Goal: Information Seeking & Learning: Learn about a topic

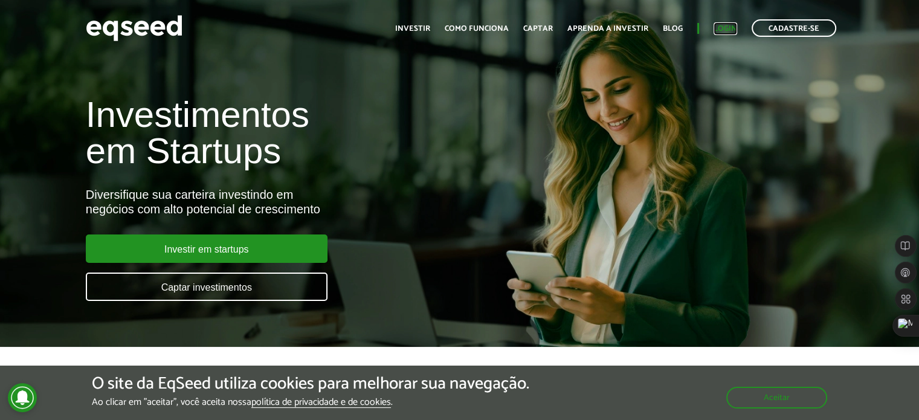
click at [727, 27] on link "Login" at bounding box center [726, 29] width 24 height 8
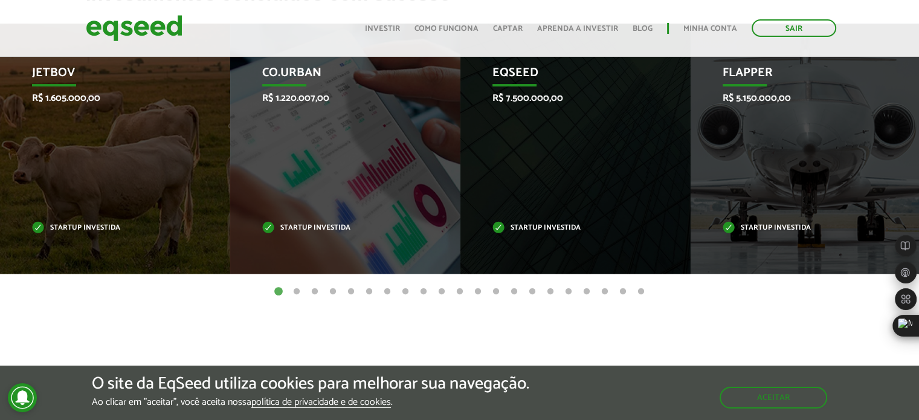
scroll to position [466, 0]
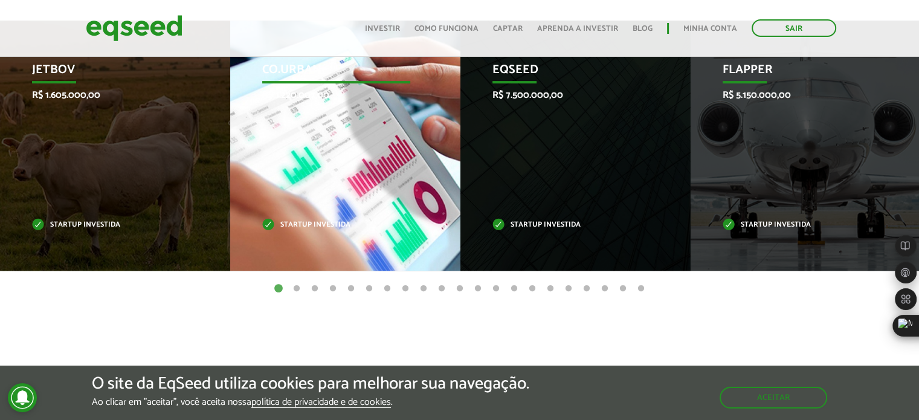
click at [276, 63] on p "Co.Urban" at bounding box center [336, 73] width 149 height 21
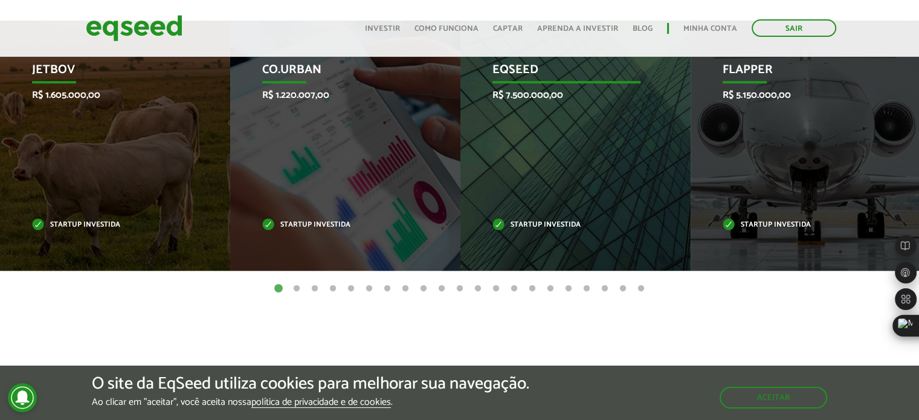
click at [523, 66] on p "EqSeed" at bounding box center [567, 73] width 149 height 21
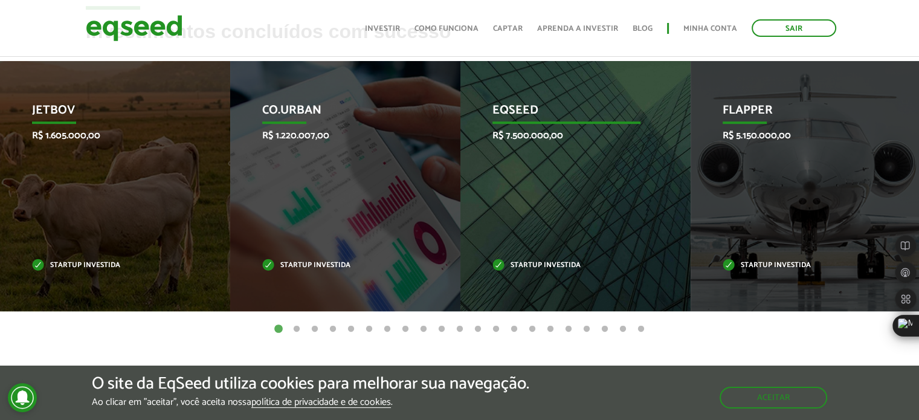
scroll to position [427, 0]
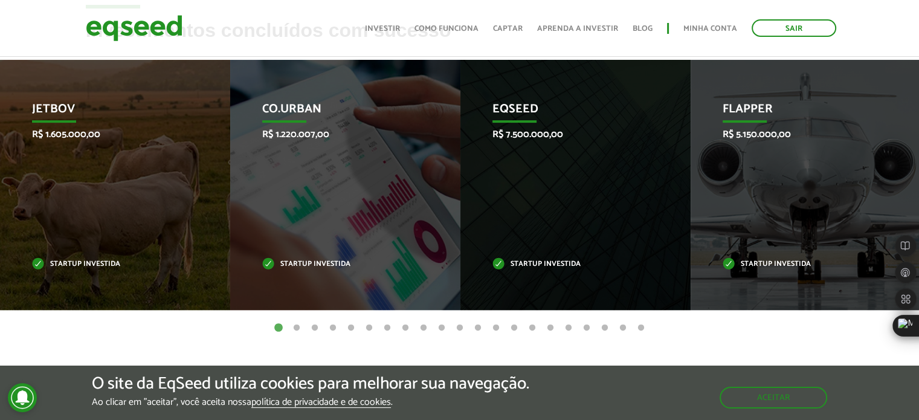
click at [294, 323] on button "2" at bounding box center [297, 328] width 12 height 12
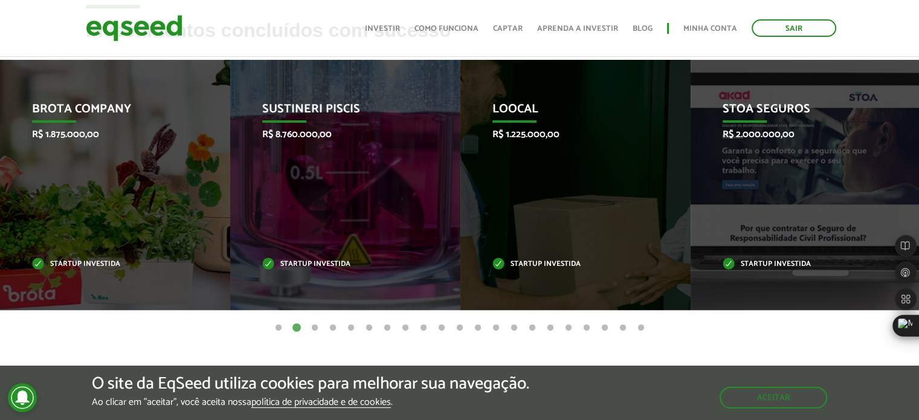
click at [277, 329] on button "1" at bounding box center [279, 328] width 12 height 12
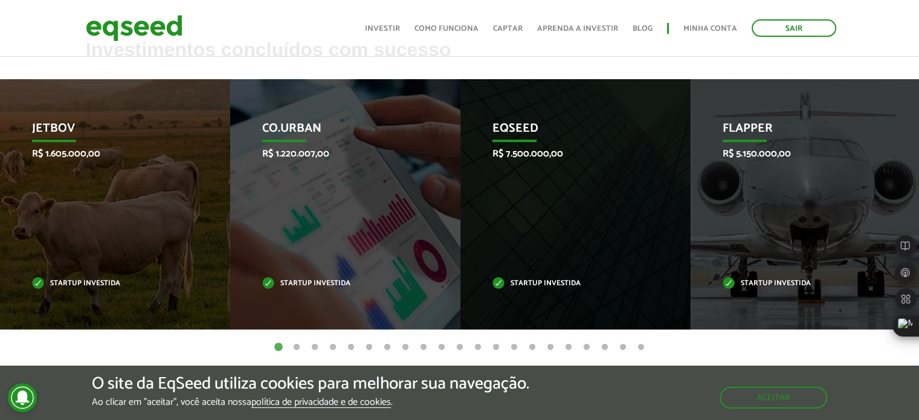
scroll to position [392, 0]
